Goal: Navigation & Orientation: Find specific page/section

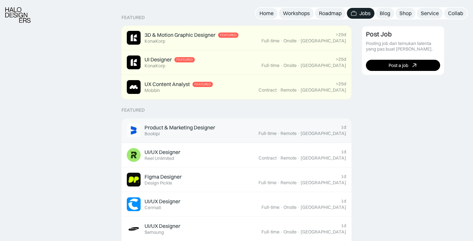
scroll to position [180, 0]
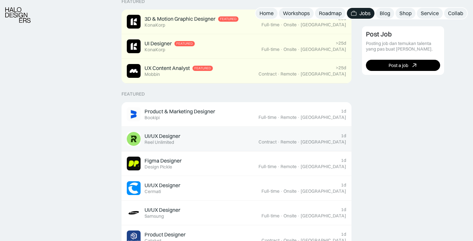
click at [325, 146] on link "UI/UX Designer Featured Reel Unlimited 1d Contract · Remote · [GEOGRAPHIC_DATA]" at bounding box center [237, 139] width 230 height 25
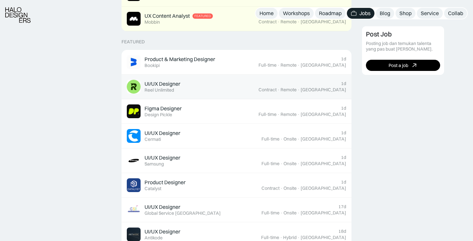
scroll to position [245, 0]
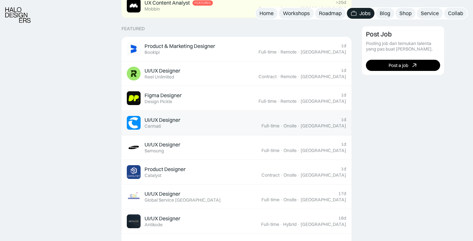
click at [319, 122] on div "1d Full-time · Onsite · [GEOGRAPHIC_DATA]" at bounding box center [304, 123] width 85 height 12
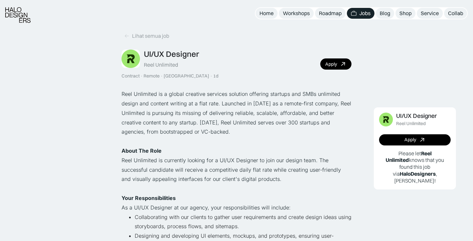
scroll to position [3, 0]
click at [330, 67] on link "Apply" at bounding box center [335, 63] width 31 height 11
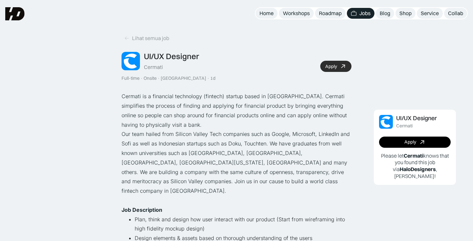
click at [330, 61] on link "Apply" at bounding box center [335, 66] width 31 height 11
click at [123, 40] on link "Lihat semua job" at bounding box center [147, 38] width 50 height 11
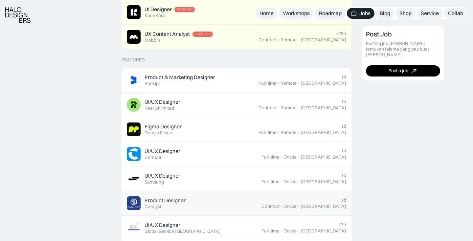
scroll to position [215, 0]
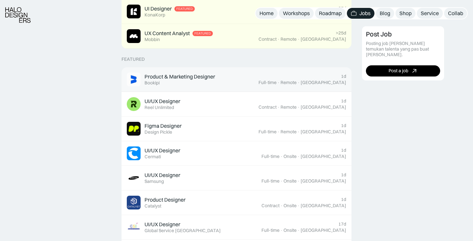
click at [173, 75] on div "Product & Marketing Designer" at bounding box center [180, 76] width 71 height 7
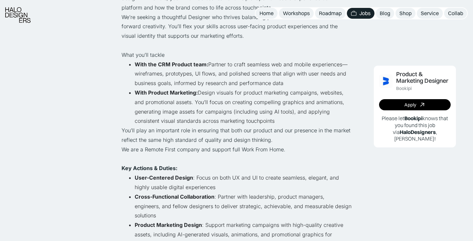
scroll to position [180, 0]
